Goal: Entertainment & Leisure: Consume media (video, audio)

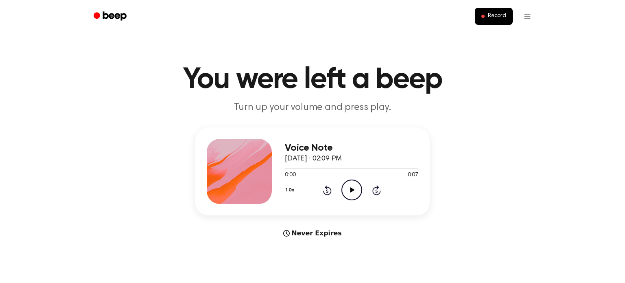
click at [351, 191] on icon at bounding box center [352, 189] width 4 height 5
click at [354, 189] on icon "Play Audio" at bounding box center [351, 189] width 21 height 21
click at [354, 189] on icon "Pause Audio" at bounding box center [351, 189] width 21 height 21
click at [324, 192] on icon at bounding box center [327, 190] width 9 height 10
click at [348, 187] on icon "Play Audio" at bounding box center [351, 189] width 21 height 21
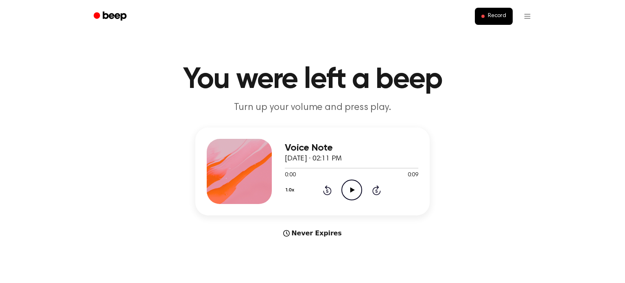
click at [357, 190] on icon "Play Audio" at bounding box center [351, 189] width 21 height 21
click at [350, 191] on icon "Play Audio" at bounding box center [351, 189] width 21 height 21
click at [343, 201] on div "Voice Note September 29, 2025 · 02:11 PM 0:09 0:09 Your browser does not suppor…" at bounding box center [351, 171] width 133 height 65
click at [345, 192] on icon "Play Audio" at bounding box center [351, 189] width 21 height 21
click at [350, 185] on icon "Play Audio" at bounding box center [351, 189] width 21 height 21
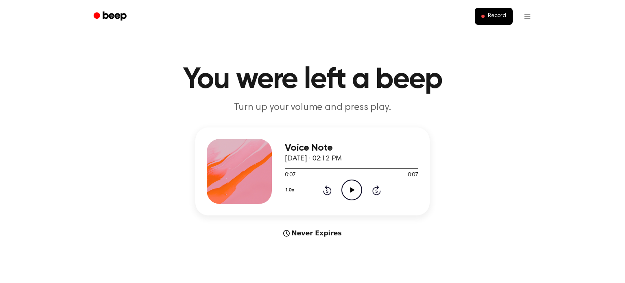
click at [350, 187] on icon "Play Audio" at bounding box center [351, 189] width 21 height 21
click at [347, 188] on icon "Play Audio" at bounding box center [351, 189] width 21 height 21
click at [344, 185] on icon "Play Audio" at bounding box center [351, 189] width 21 height 21
click at [341, 182] on icon "Play Audio" at bounding box center [351, 189] width 21 height 21
click at [343, 181] on icon "Play Audio" at bounding box center [351, 189] width 21 height 21
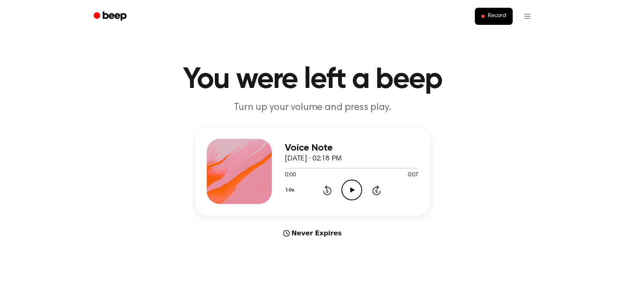
click at [354, 187] on icon "Play Audio" at bounding box center [351, 189] width 21 height 21
click at [353, 181] on icon "Play Audio" at bounding box center [351, 189] width 21 height 21
click at [343, 194] on icon "Play Audio" at bounding box center [351, 189] width 21 height 21
click at [354, 195] on icon "Play Audio" at bounding box center [351, 189] width 21 height 21
click at [352, 201] on div "Voice Note September 29, 2025 · 02:19 PM 0:06 0:06 Your browser does not suppor…" at bounding box center [351, 171] width 133 height 65
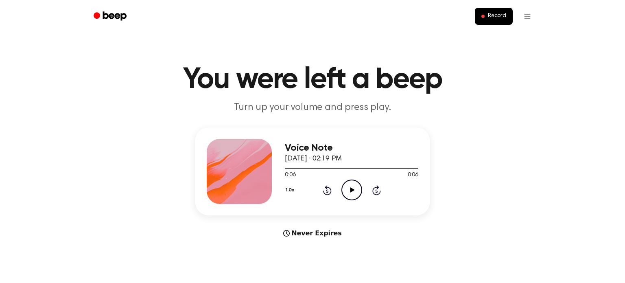
click at [350, 198] on icon "Play Audio" at bounding box center [351, 189] width 21 height 21
click at [356, 182] on icon "Play Audio" at bounding box center [351, 189] width 21 height 21
click at [361, 185] on icon "Play Audio" at bounding box center [351, 189] width 21 height 21
